Goal: Task Accomplishment & Management: Manage account settings

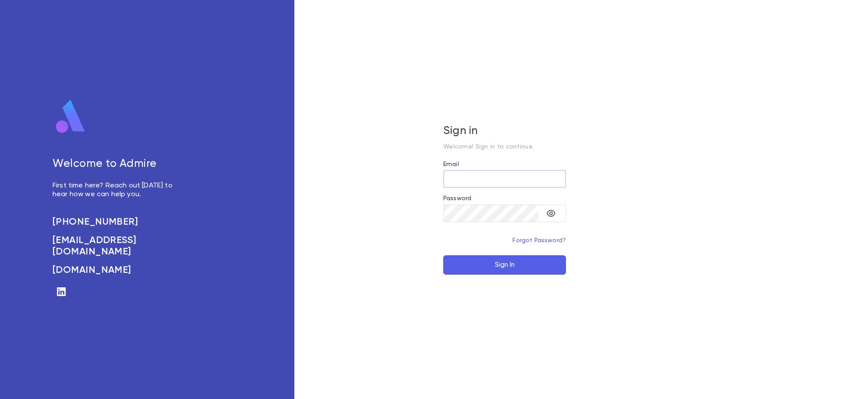
type input "**********"
click at [473, 260] on button "Sign In" at bounding box center [504, 264] width 123 height 19
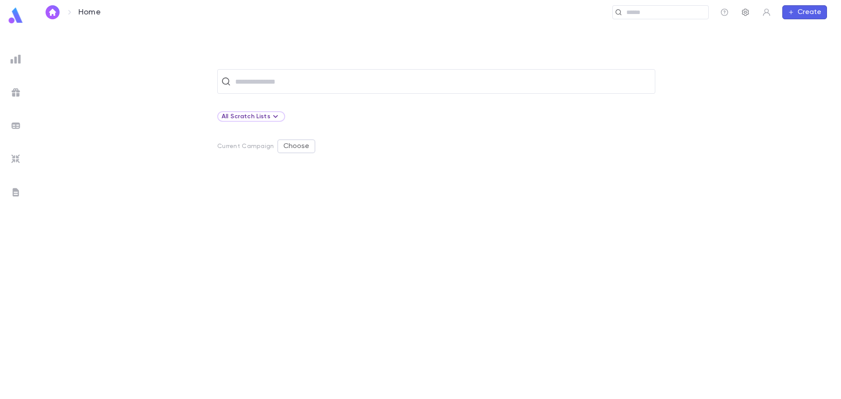
click at [747, 12] on icon "button" at bounding box center [745, 12] width 7 height 7
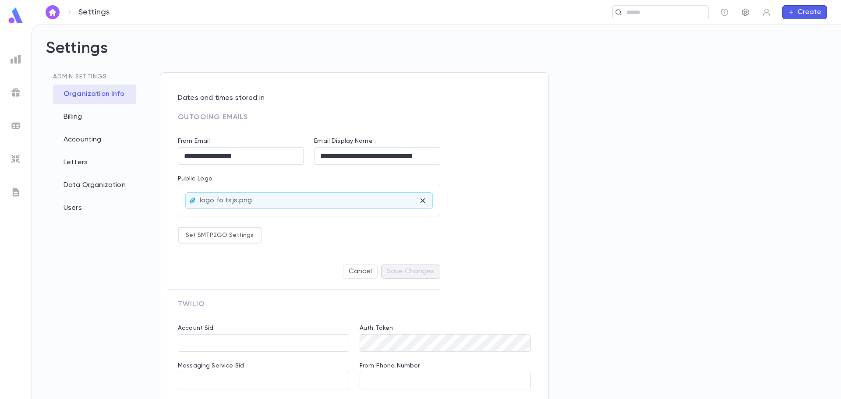
type input "**********"
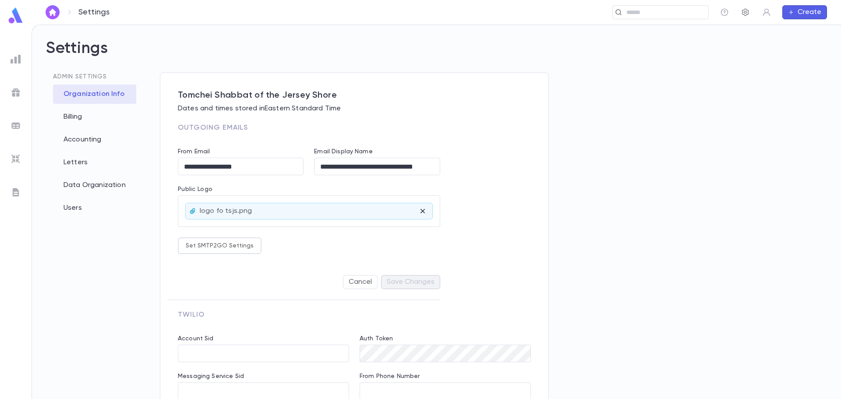
click at [743, 14] on icon "button" at bounding box center [745, 12] width 9 height 9
click at [78, 160] on div "Letters" at bounding box center [94, 162] width 83 height 19
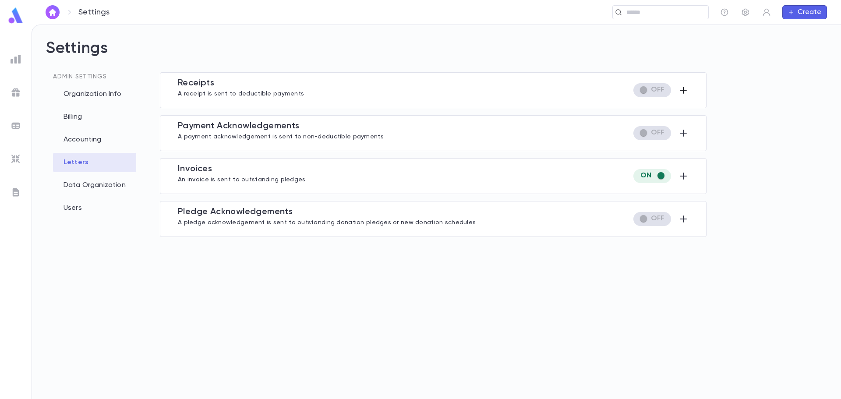
click at [681, 92] on icon "button" at bounding box center [683, 90] width 11 height 11
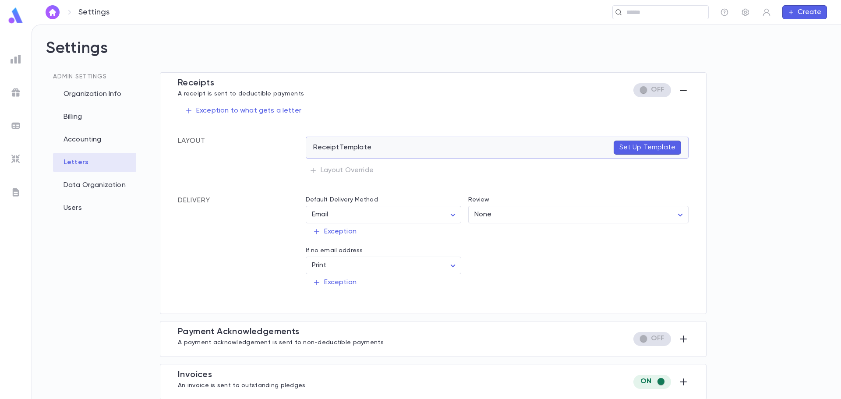
click at [636, 144] on p "Set Up Template" at bounding box center [647, 147] width 56 height 9
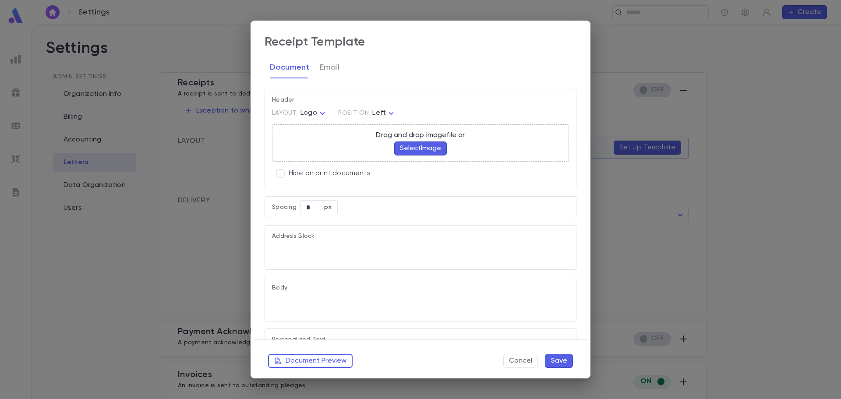
type textarea "**********"
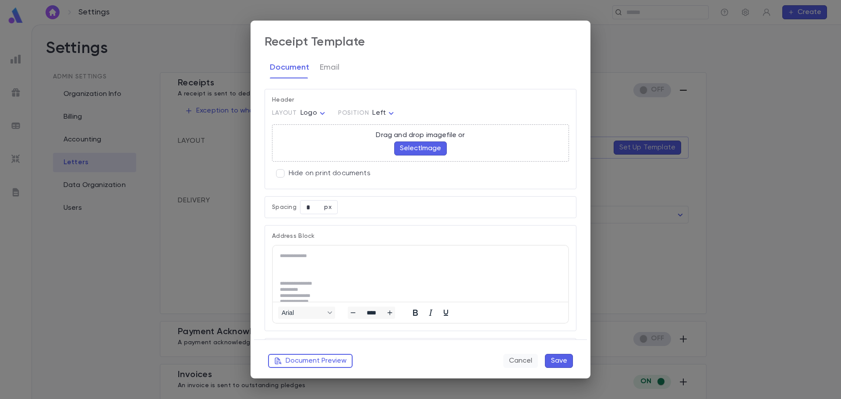
click at [526, 363] on button "Cancel" at bounding box center [520, 361] width 35 height 14
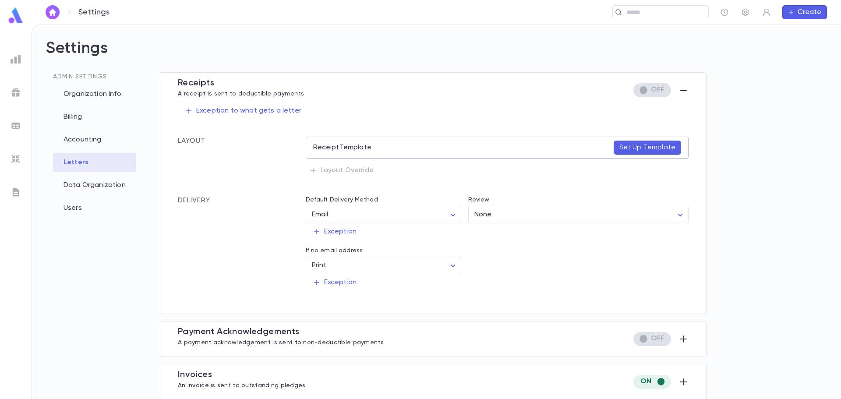
click at [680, 88] on icon "button" at bounding box center [683, 90] width 11 height 11
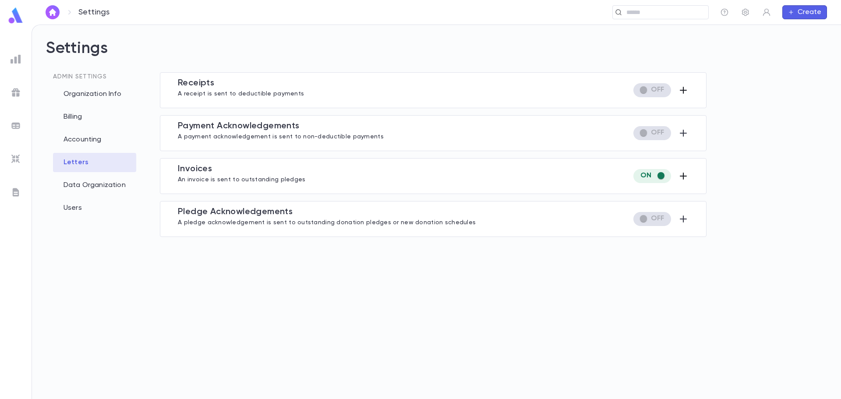
click at [685, 176] on icon "button" at bounding box center [683, 176] width 7 height 7
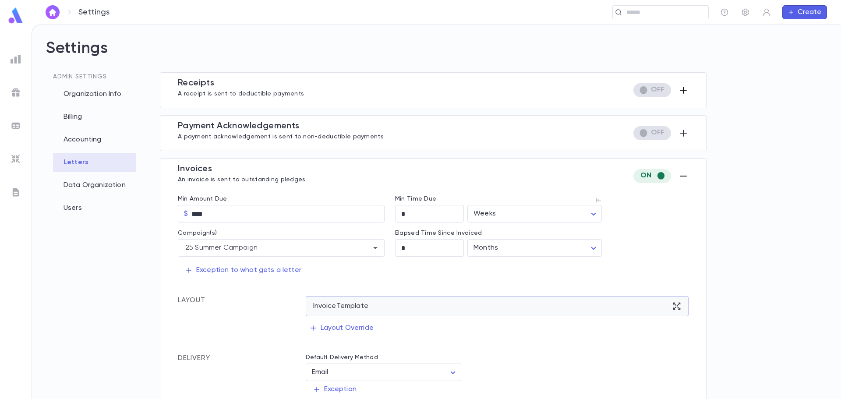
click at [548, 300] on div "Invoice Template" at bounding box center [497, 306] width 383 height 20
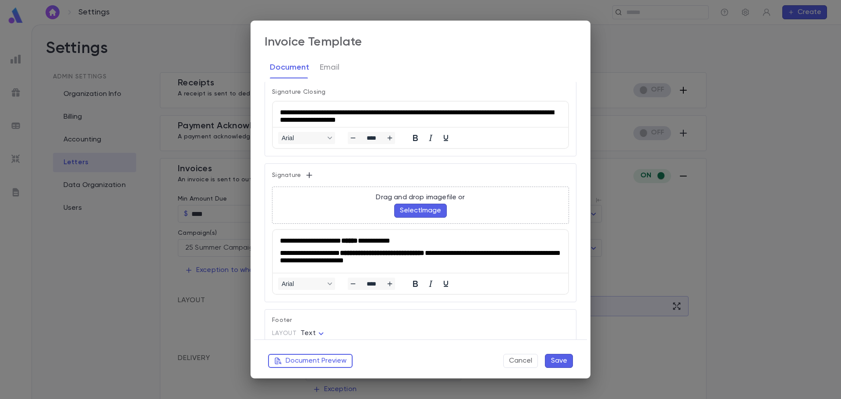
scroll to position [561, 0]
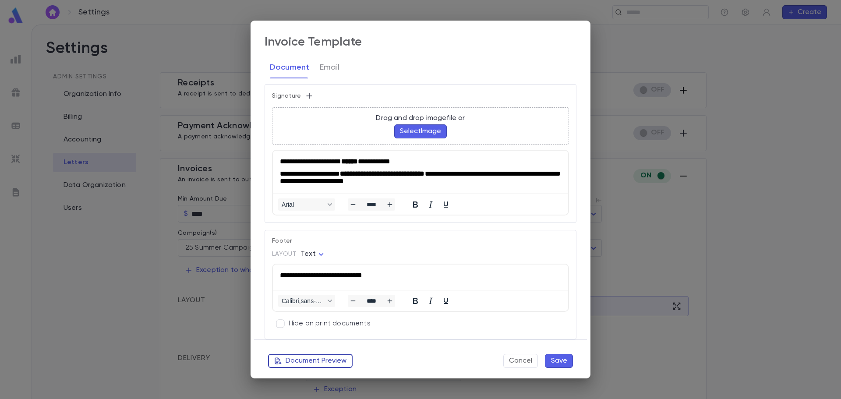
click at [305, 357] on button "Document Preview" at bounding box center [310, 361] width 85 height 14
click at [525, 362] on button "Cancel" at bounding box center [520, 361] width 35 height 14
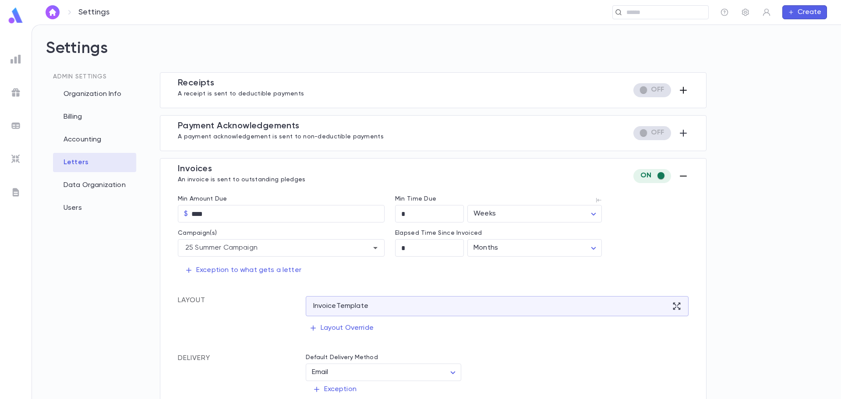
scroll to position [44, 0]
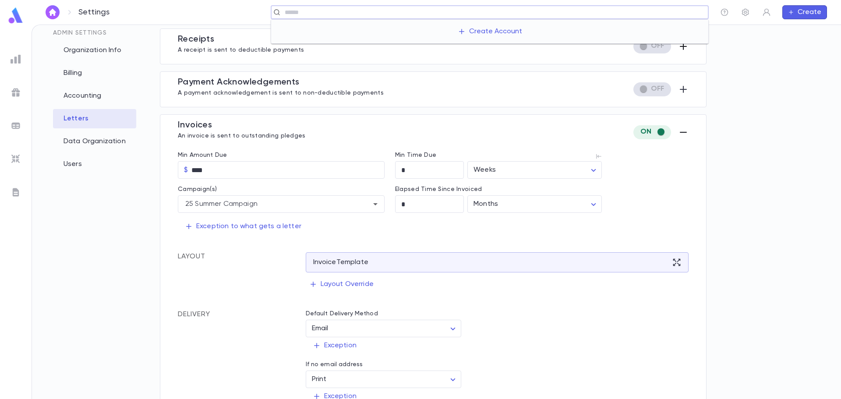
click at [630, 14] on input "text" at bounding box center [493, 12] width 423 height 8
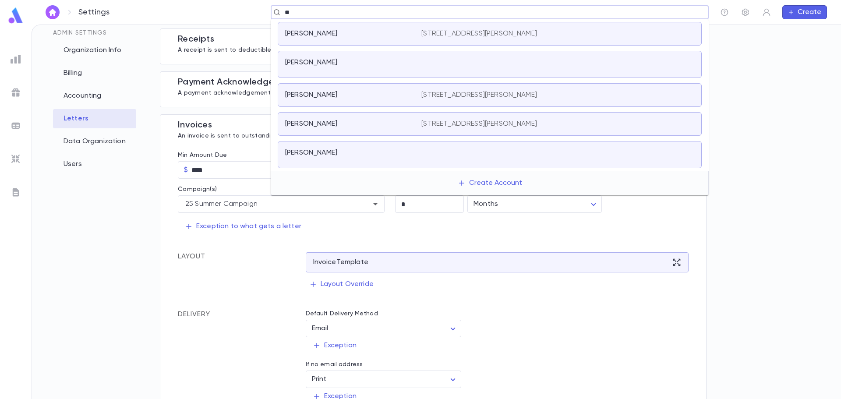
type input "*"
click at [448, 28] on div "[PERSON_NAME] [STREET_ADDRESS][PERSON_NAME]" at bounding box center [490, 34] width 424 height 24
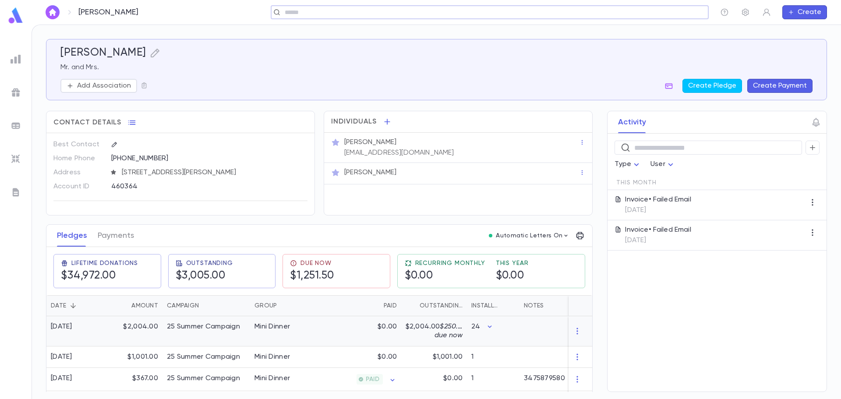
scroll to position [44, 0]
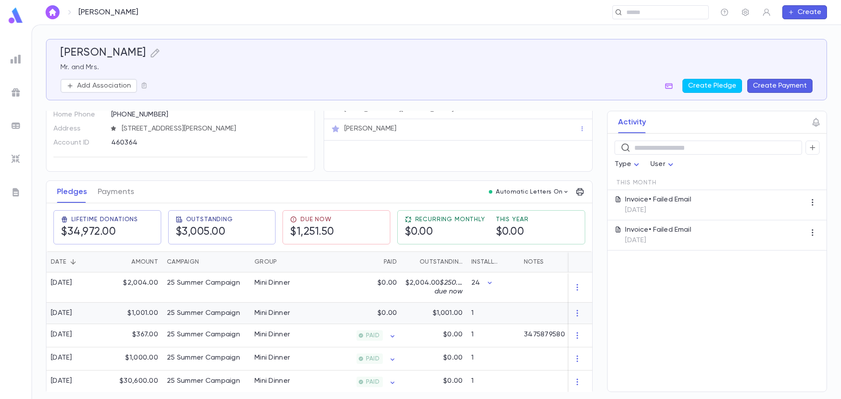
click at [505, 312] on div "1" at bounding box center [493, 313] width 53 height 21
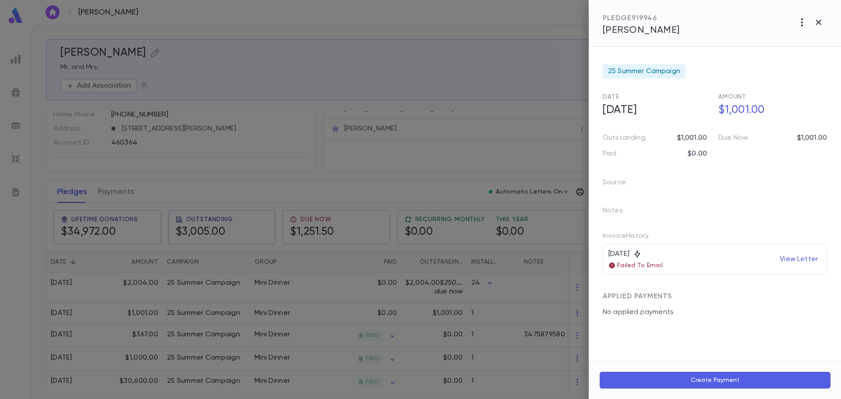
click at [802, 20] on icon "button" at bounding box center [802, 22] width 2 height 8
click at [767, 56] on p "Send Invoice" at bounding box center [756, 55] width 42 height 9
drag, startPoint x: 821, startPoint y: 55, endPoint x: 676, endPoint y: 227, distance: 225.0
click at [676, 227] on div "Email Print" at bounding box center [420, 199] width 841 height 399
click at [816, 21] on div at bounding box center [420, 199] width 841 height 399
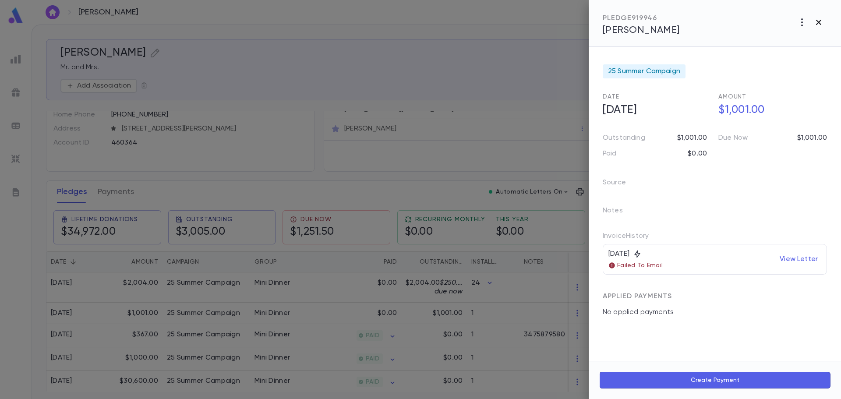
click at [819, 24] on icon "button" at bounding box center [818, 22] width 11 height 11
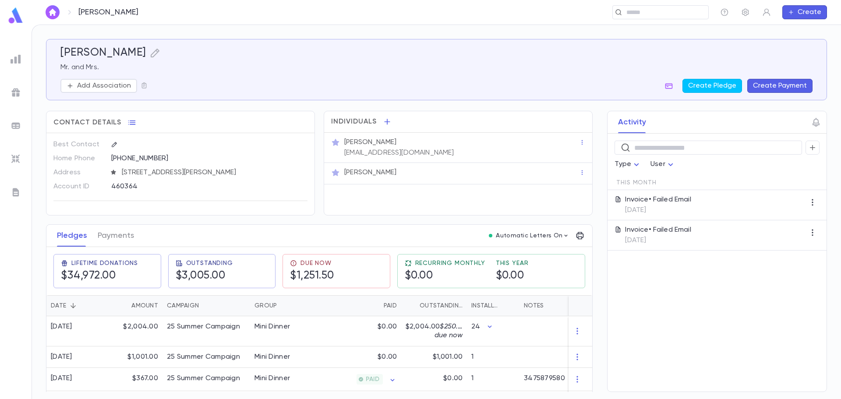
scroll to position [49, 0]
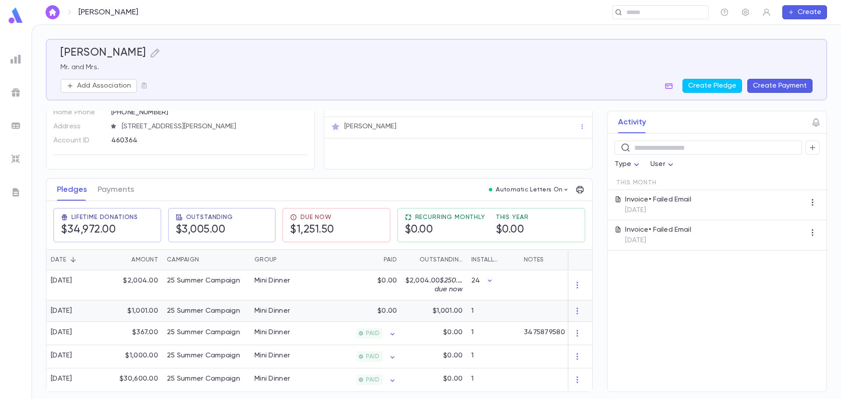
click at [444, 309] on p "$1,001.00" at bounding box center [448, 311] width 30 height 9
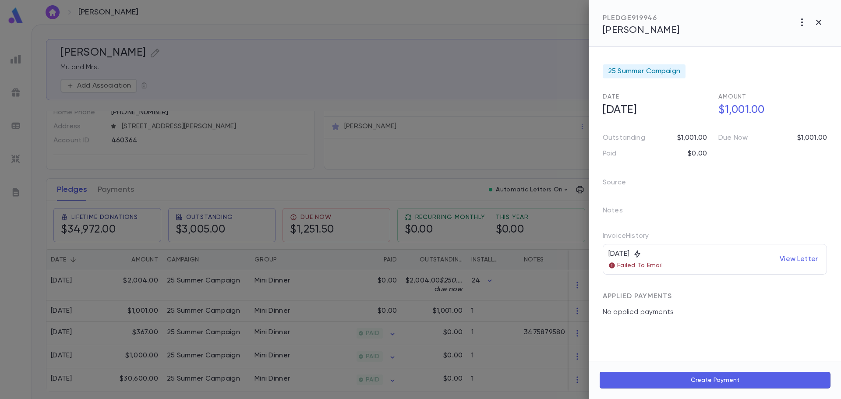
click at [803, 23] on icon "button" at bounding box center [802, 22] width 11 height 11
click at [780, 58] on li "Send Invoice" at bounding box center [782, 56] width 109 height 16
click at [823, 54] on li "Email" at bounding box center [819, 56] width 31 height 16
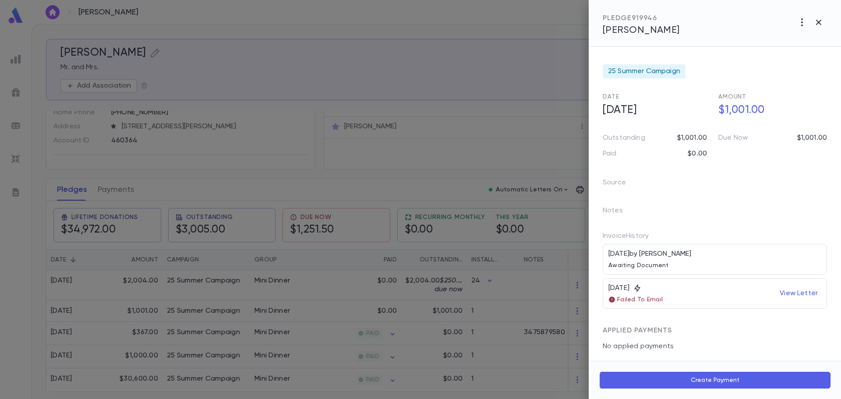
click at [796, 294] on p "View Letter" at bounding box center [798, 294] width 45 height 16
click at [395, 45] on div at bounding box center [420, 199] width 841 height 399
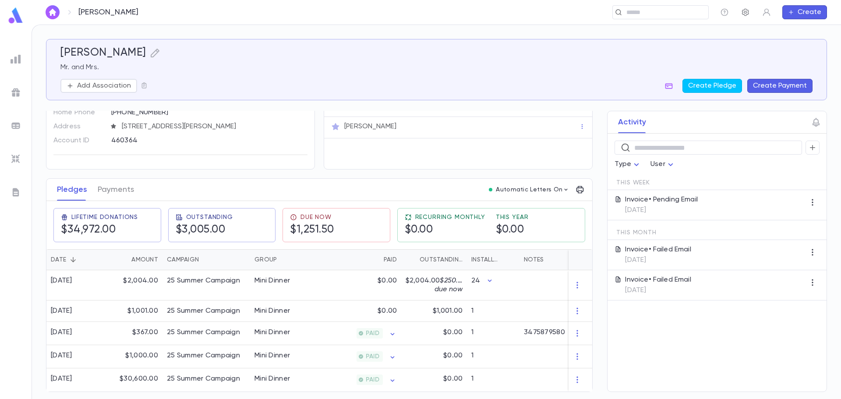
click at [745, 12] on icon "button" at bounding box center [745, 12] width 9 height 9
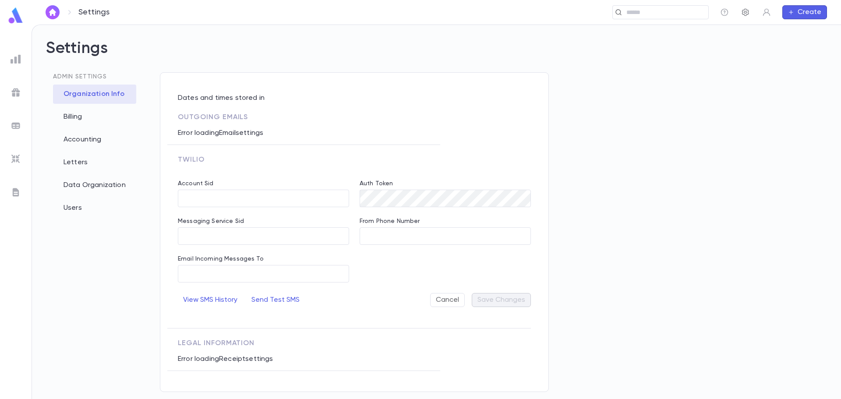
type input "**********"
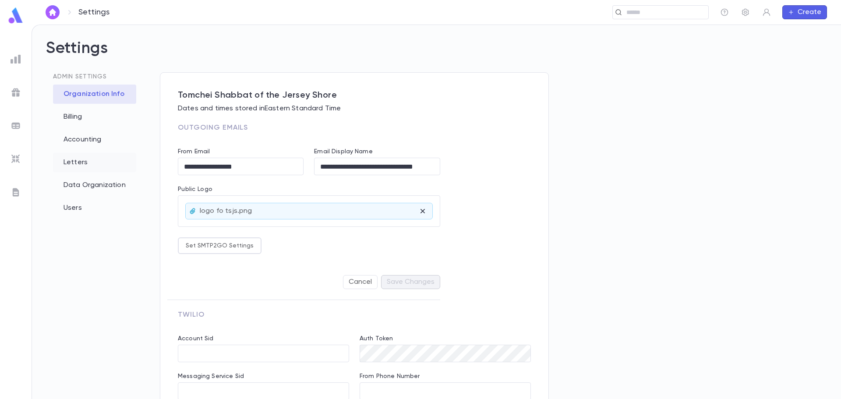
click at [75, 162] on div "Letters" at bounding box center [94, 162] width 83 height 19
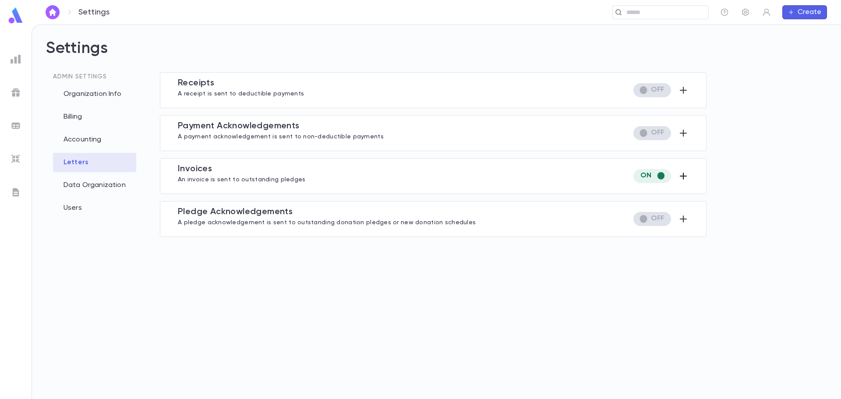
click at [685, 175] on icon "button" at bounding box center [683, 176] width 11 height 11
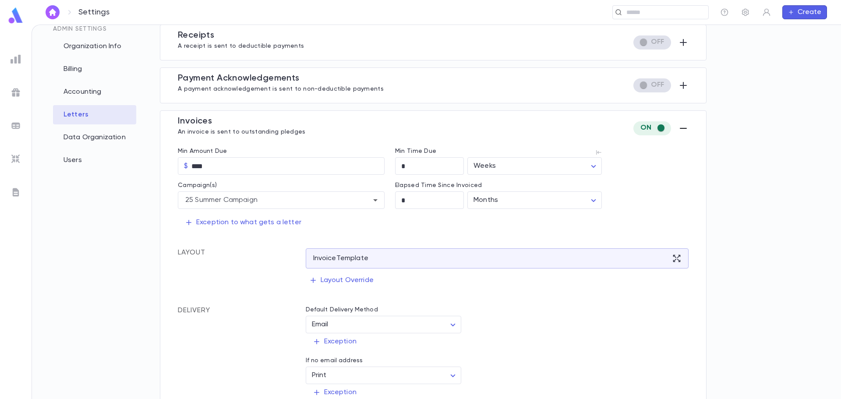
scroll to position [4, 0]
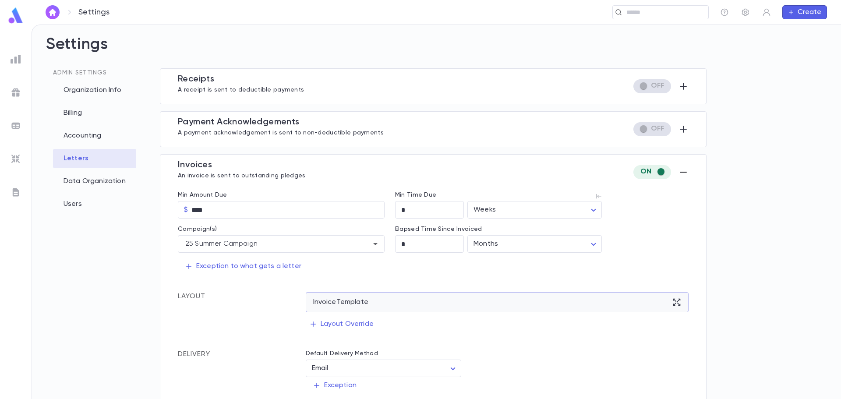
click at [669, 304] on div "Invoice Template" at bounding box center [497, 302] width 383 height 20
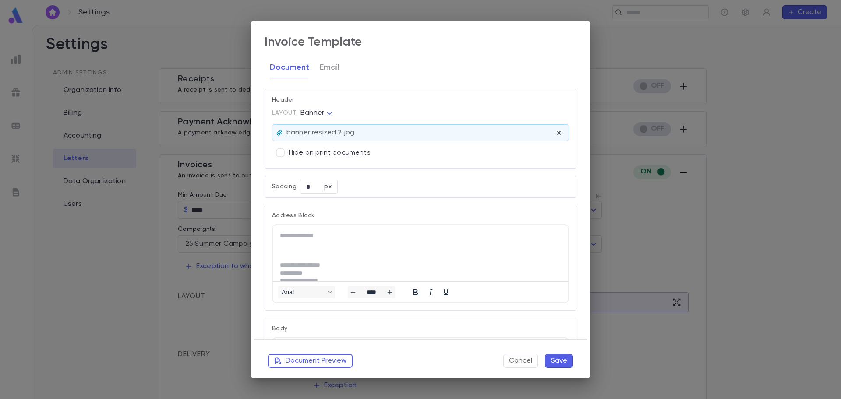
scroll to position [0, 0]
click at [330, 70] on button "Email" at bounding box center [330, 67] width 20 height 22
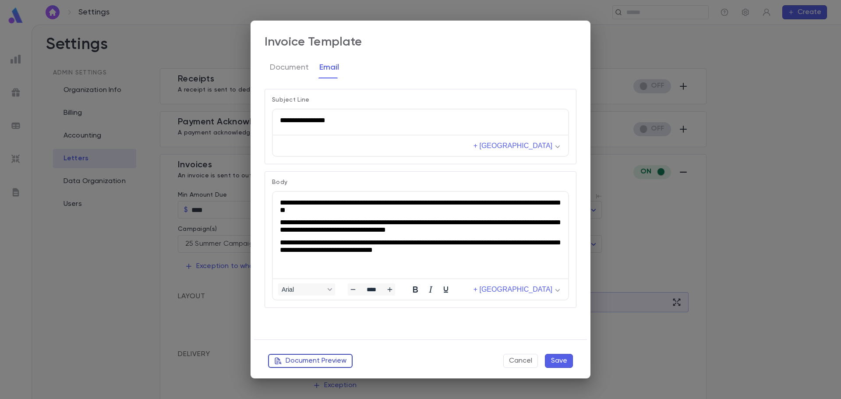
click at [321, 359] on button "Document Preview" at bounding box center [310, 361] width 85 height 14
click at [522, 362] on button "Cancel" at bounding box center [520, 361] width 35 height 14
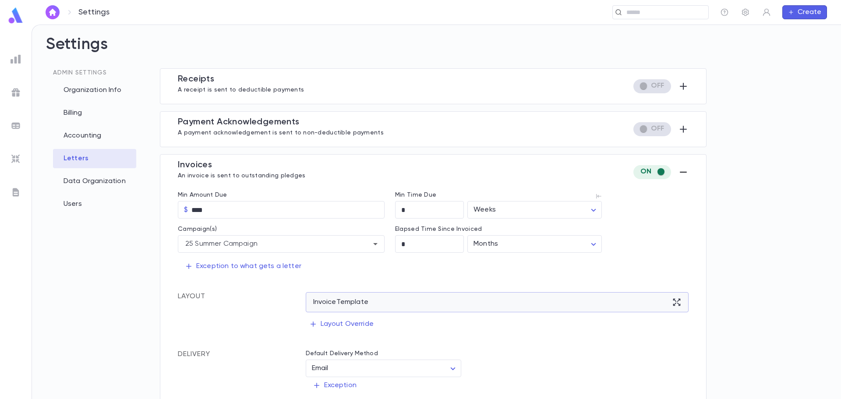
click at [533, 299] on div "Invoice Template" at bounding box center [497, 302] width 383 height 20
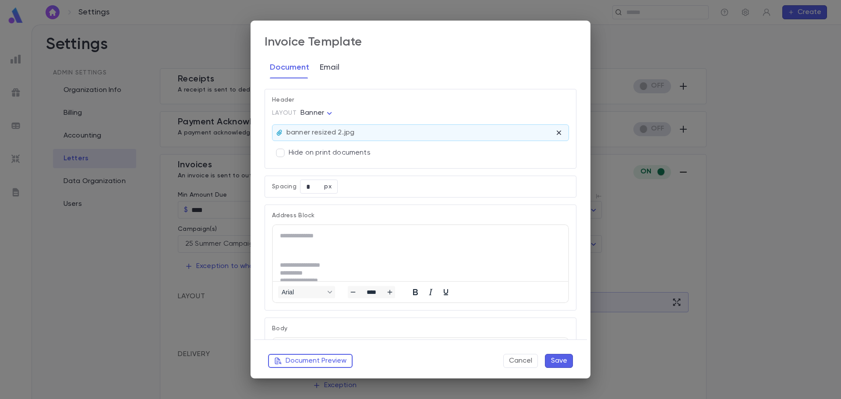
click at [332, 78] on button "Email" at bounding box center [330, 67] width 20 height 22
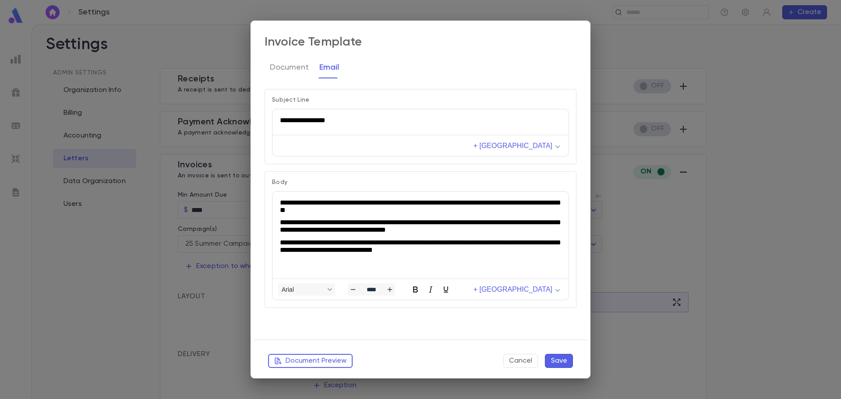
click at [404, 130] on html "**********" at bounding box center [420, 119] width 295 height 21
click at [344, 116] on p "**********" at bounding box center [420, 119] width 281 height 7
drag, startPoint x: 339, startPoint y: 120, endPoint x: 272, endPoint y: 123, distance: 66.6
click at [273, 123] on html "**********" at bounding box center [420, 119] width 295 height 21
click at [561, 363] on button "Save" at bounding box center [559, 361] width 28 height 14
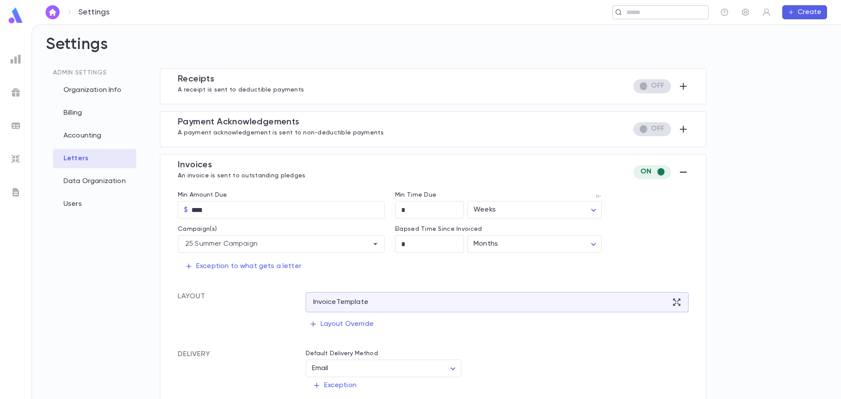
click at [631, 12] on input "text" at bounding box center [658, 12] width 68 height 8
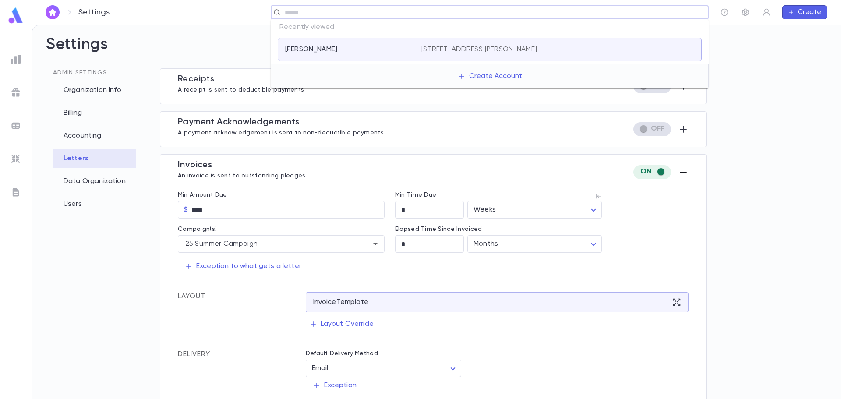
click at [343, 53] on div "[PERSON_NAME]" at bounding box center [348, 49] width 126 height 9
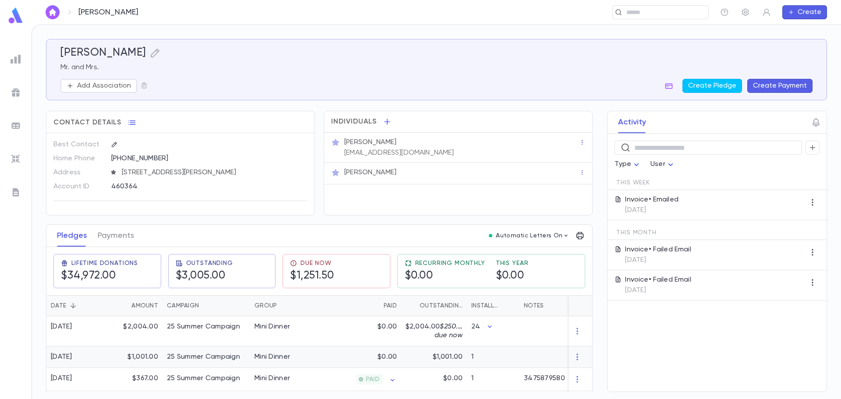
click at [454, 360] on p "$1,001.00" at bounding box center [448, 357] width 30 height 9
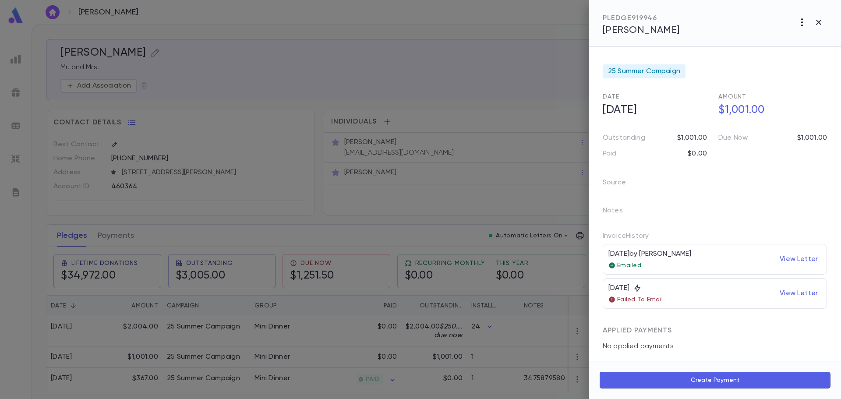
click at [804, 25] on icon "button" at bounding box center [802, 22] width 11 height 11
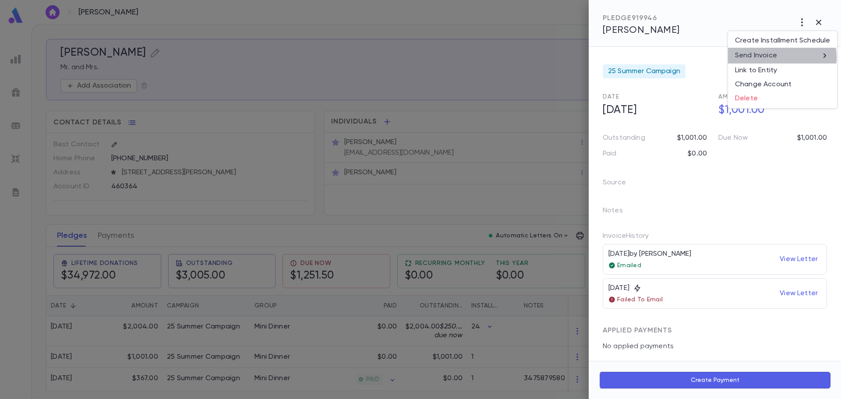
click at [778, 57] on li "Send Invoice" at bounding box center [782, 56] width 109 height 16
click at [819, 56] on li "Email" at bounding box center [819, 56] width 31 height 16
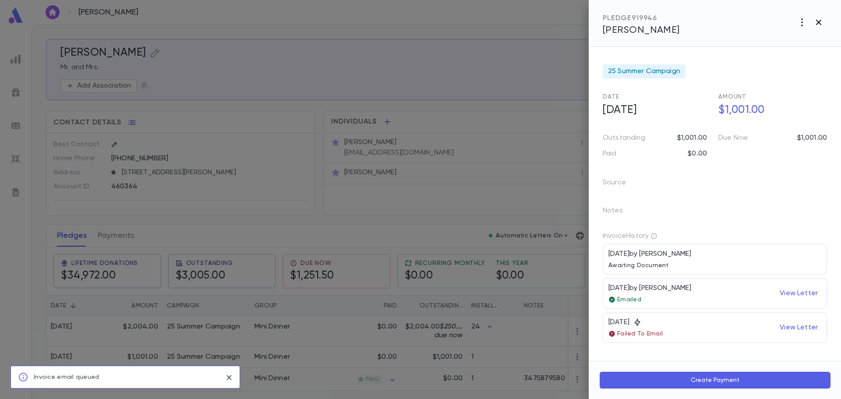
click at [820, 23] on icon "button" at bounding box center [818, 22] width 11 height 11
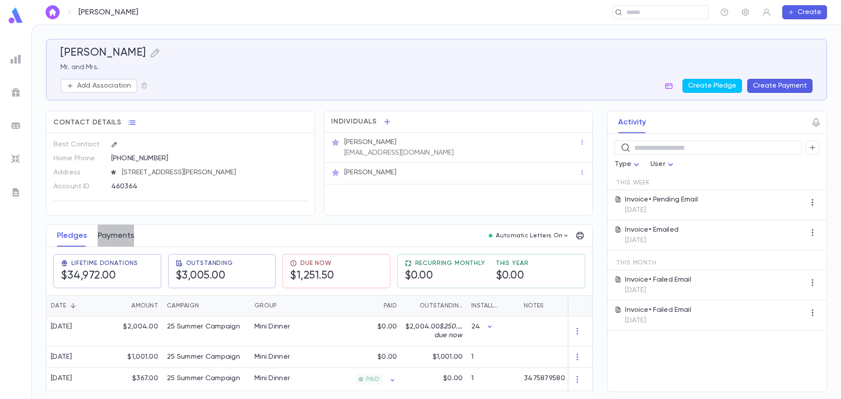
click at [120, 233] on button "Payments" at bounding box center [116, 236] width 36 height 22
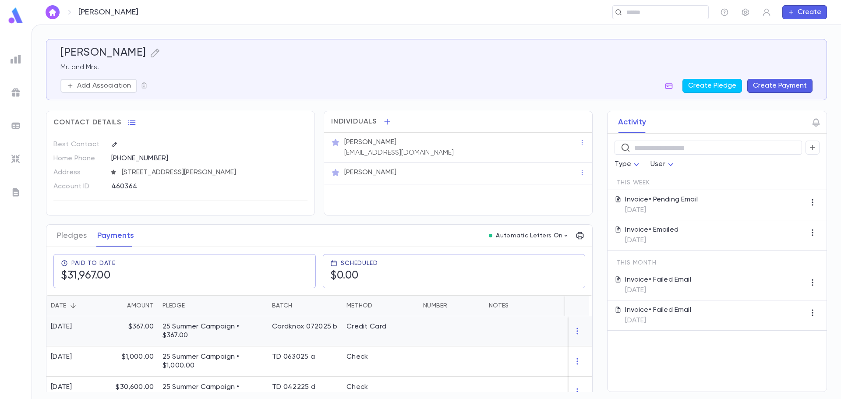
click at [395, 332] on div "Credit Card" at bounding box center [380, 331] width 77 height 30
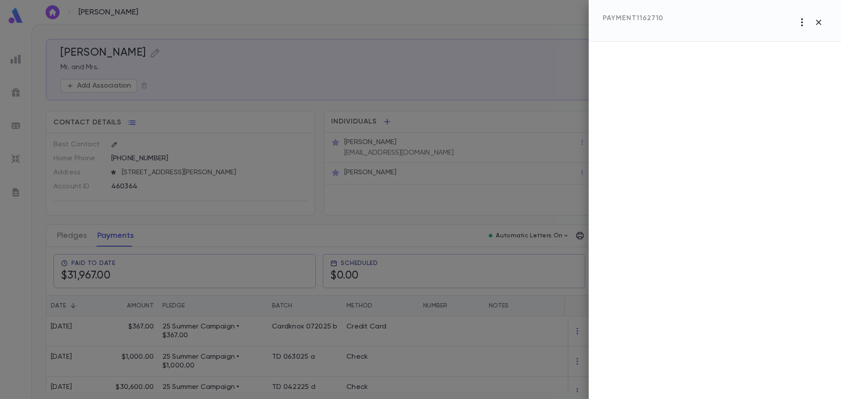
click at [801, 22] on icon "button" at bounding box center [802, 22] width 11 height 11
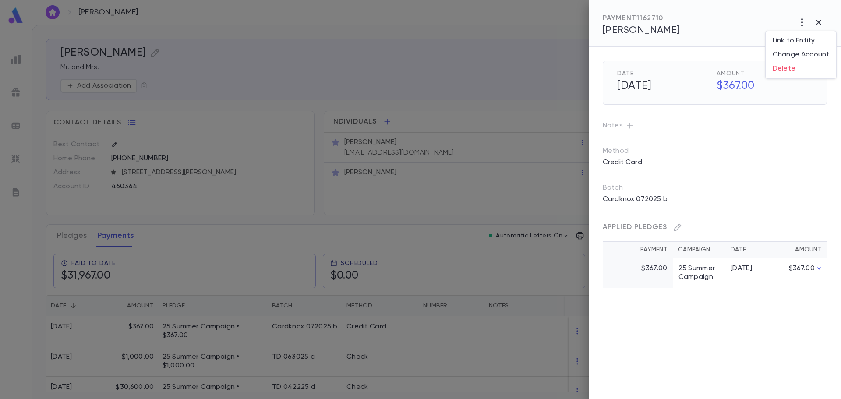
click at [817, 26] on div at bounding box center [420, 199] width 841 height 399
click at [818, 20] on icon "button" at bounding box center [818, 22] width 11 height 11
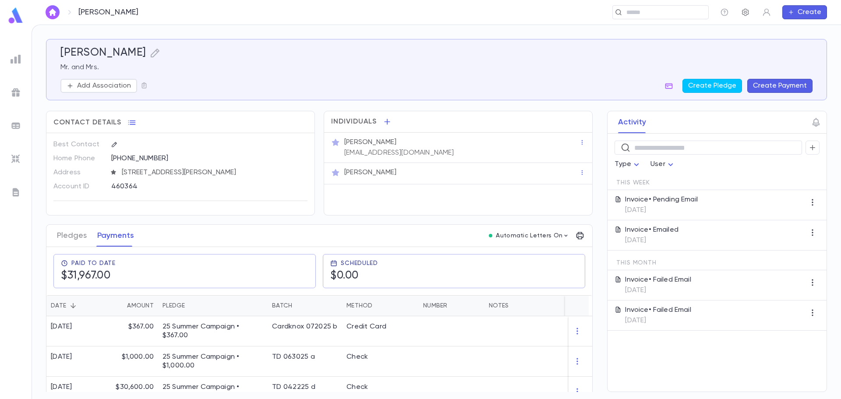
click at [744, 14] on icon "button" at bounding box center [745, 12] width 9 height 9
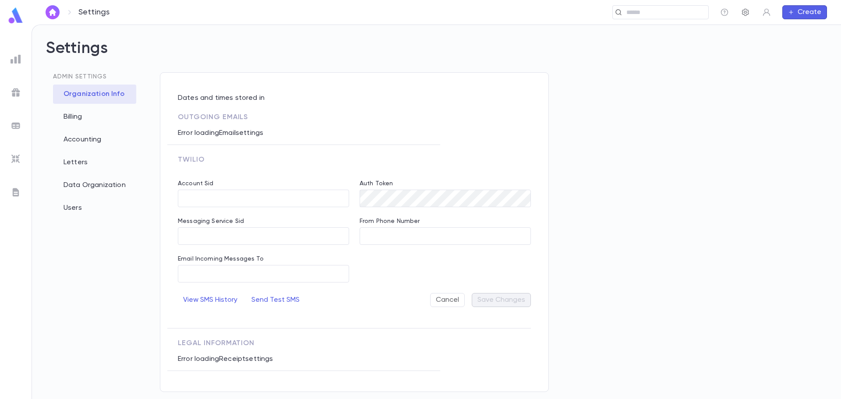
type input "**********"
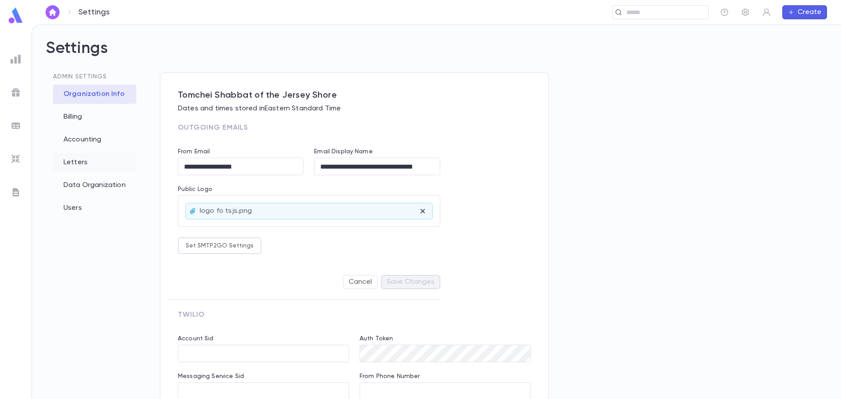
click at [78, 166] on div "Letters" at bounding box center [94, 162] width 83 height 19
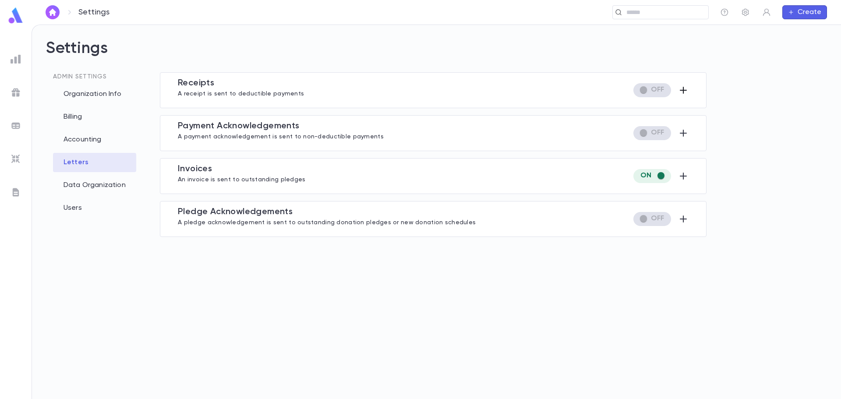
click at [679, 89] on icon "button" at bounding box center [683, 90] width 11 height 11
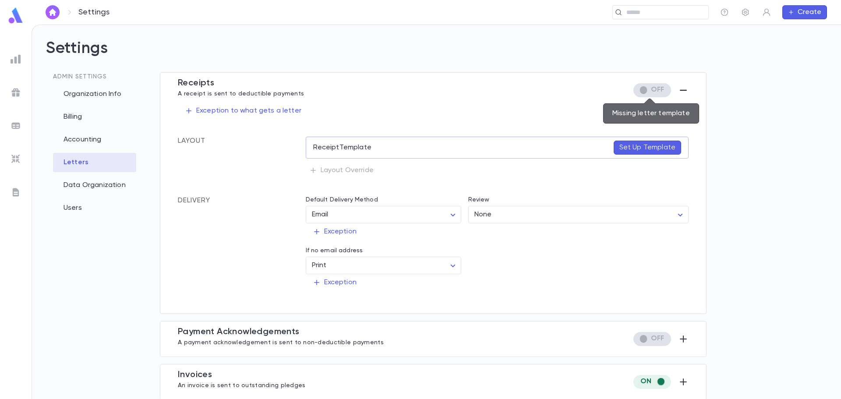
click at [639, 89] on span "Missing letter template" at bounding box center [652, 90] width 38 height 14
